Goal: Information Seeking & Learning: Understand process/instructions

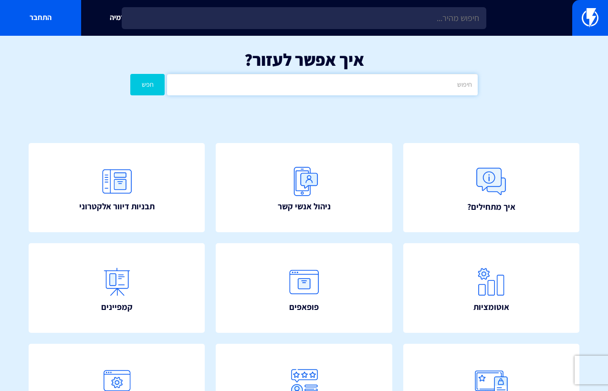
click at [360, 80] on input "text" at bounding box center [322, 84] width 310 height 21
type input "הסר"
click at [130, 74] on button "חפש" at bounding box center [147, 84] width 34 height 21
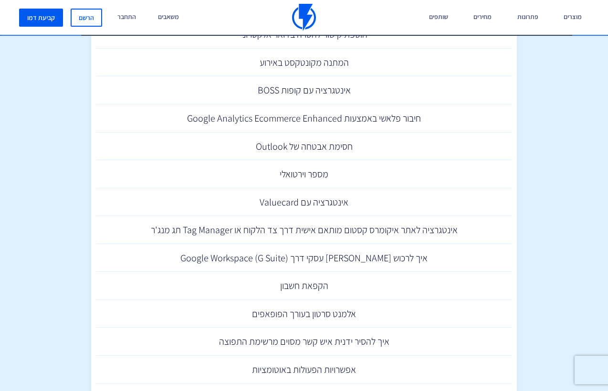
scroll to position [384, 0]
